Goal: Task Accomplishment & Management: Use online tool/utility

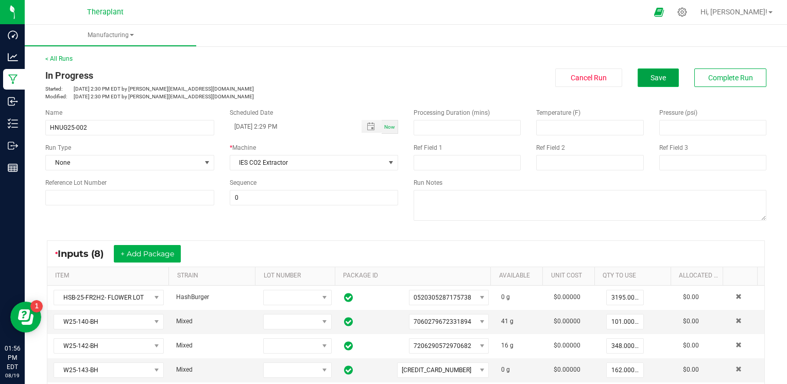
click at [652, 78] on span "Save" at bounding box center [658, 78] width 15 height 8
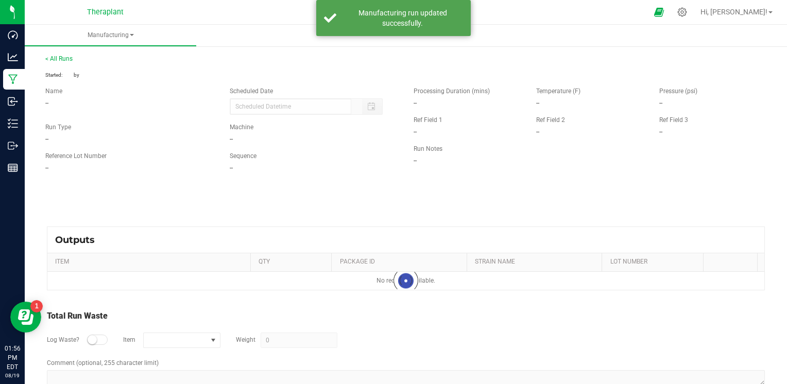
type input "[DATE] 2:29 PM"
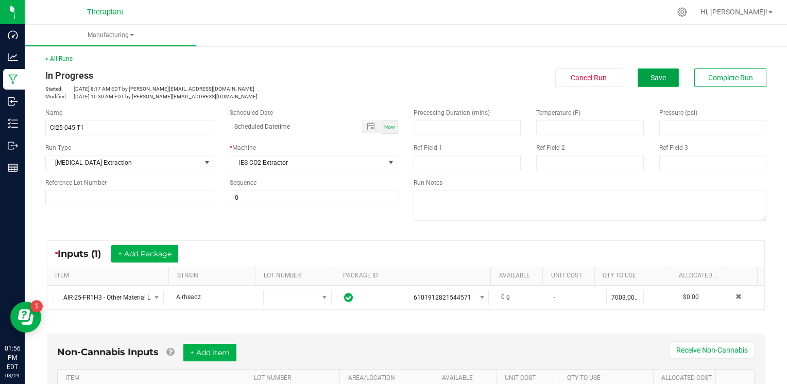
click at [651, 78] on span "Save" at bounding box center [658, 78] width 15 height 8
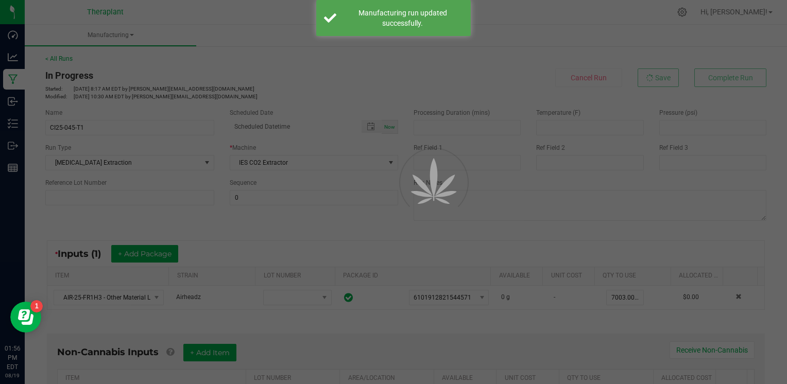
click at [15, 77] on div at bounding box center [393, 192] width 787 height 384
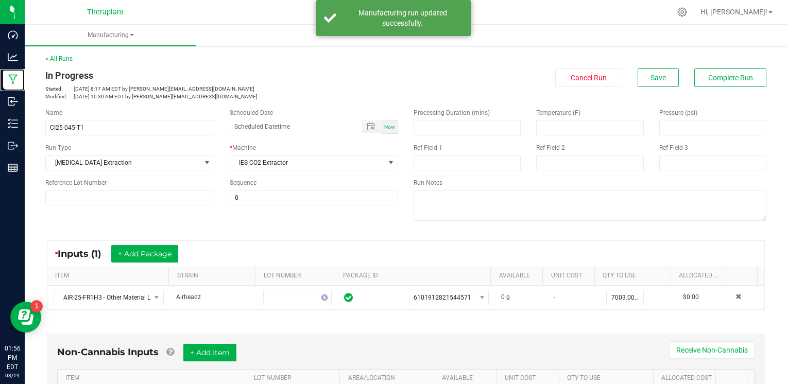
click at [15, 77] on icon at bounding box center [12, 80] width 9 height 10
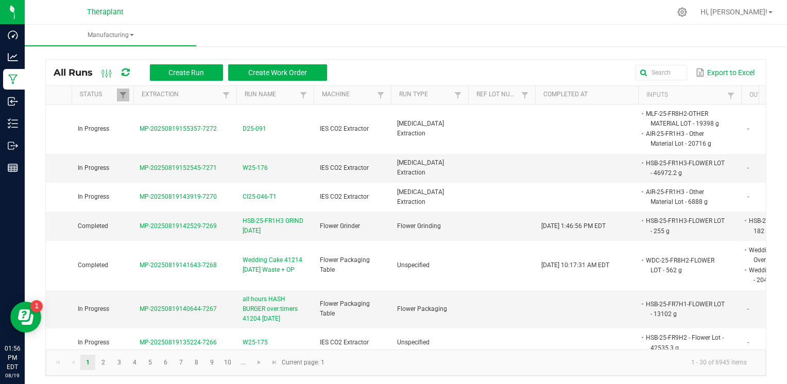
scroll to position [0, 78]
